Goal: Task Accomplishment & Management: Complete application form

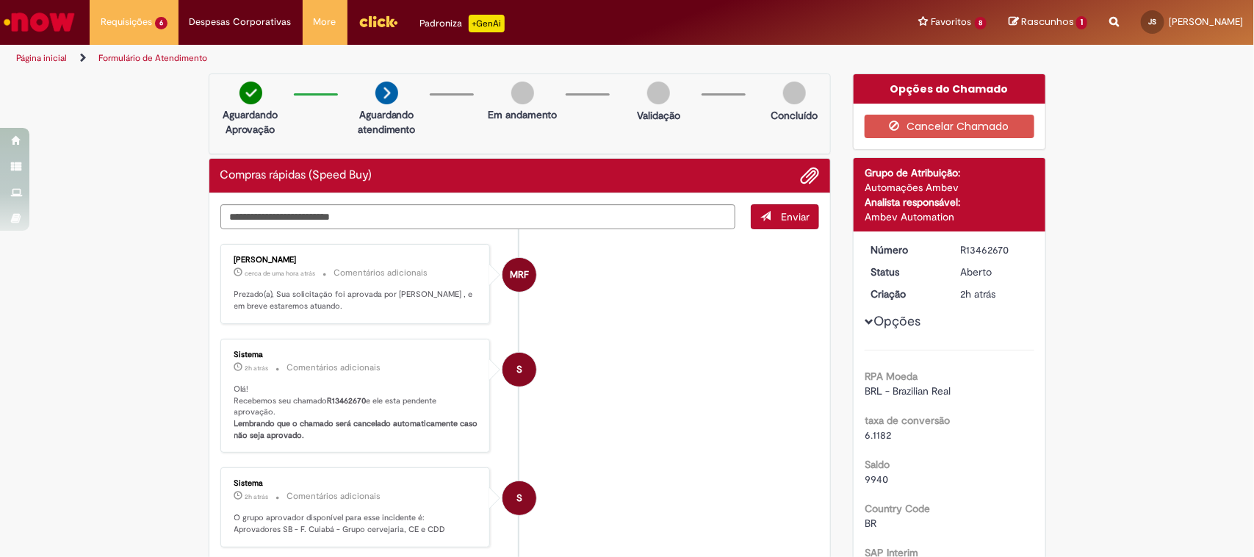
click at [27, 21] on img "Ir para a Homepage" at bounding box center [39, 21] width 76 height 29
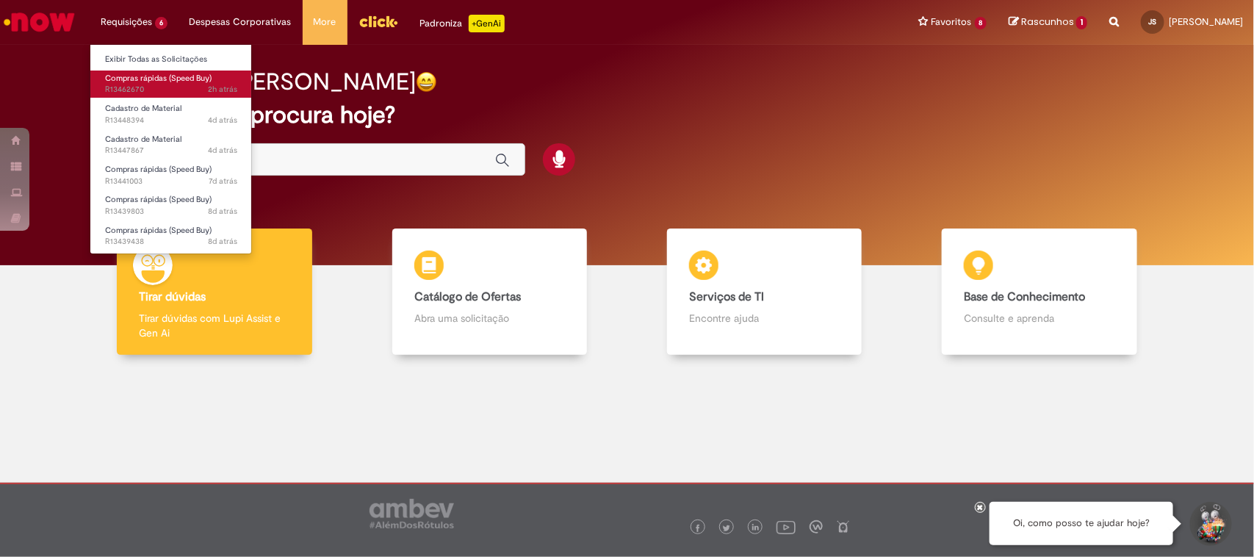
click at [157, 79] on span "Compras rápidas (Speed Buy)" at bounding box center [158, 78] width 107 height 11
click at [146, 71] on link "Compras rápidas (Speed Buy) 2h atrás 2 horas atrás R13462670" at bounding box center [171, 84] width 162 height 27
click at [129, 81] on span "Compras rápidas (Speed Buy)" at bounding box center [158, 78] width 107 height 11
